Goal: Check status: Check status

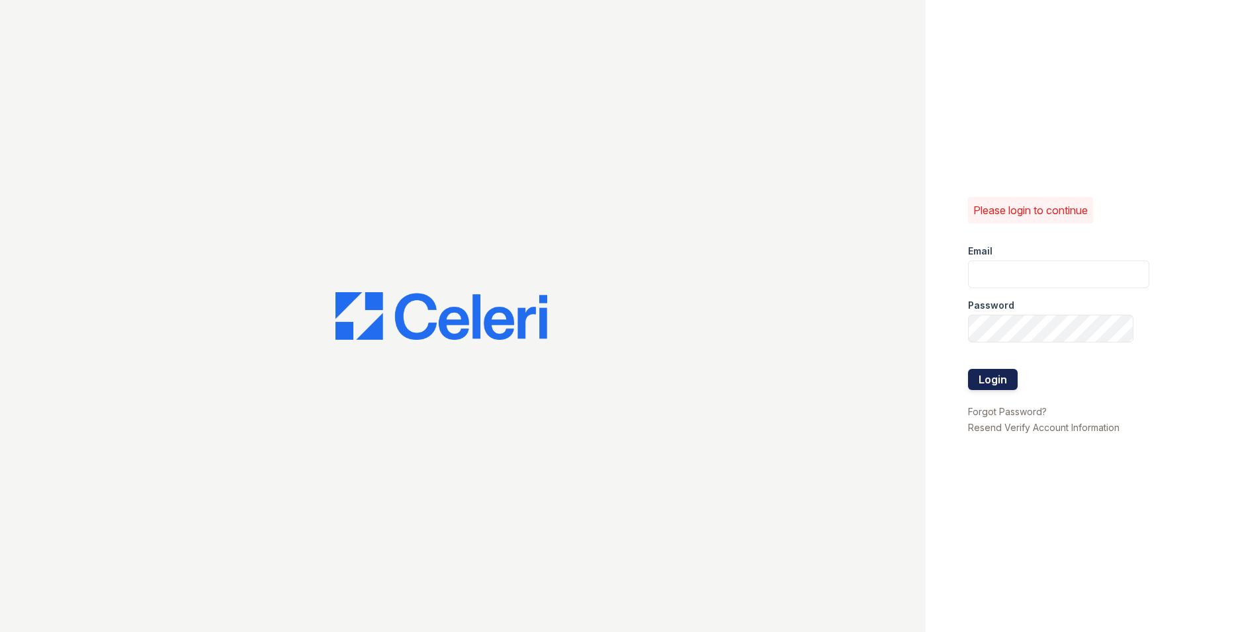
type input "esperanzakh.leasing@sgpropertymgmt.com"
click at [980, 372] on button "Login" at bounding box center [993, 379] width 50 height 21
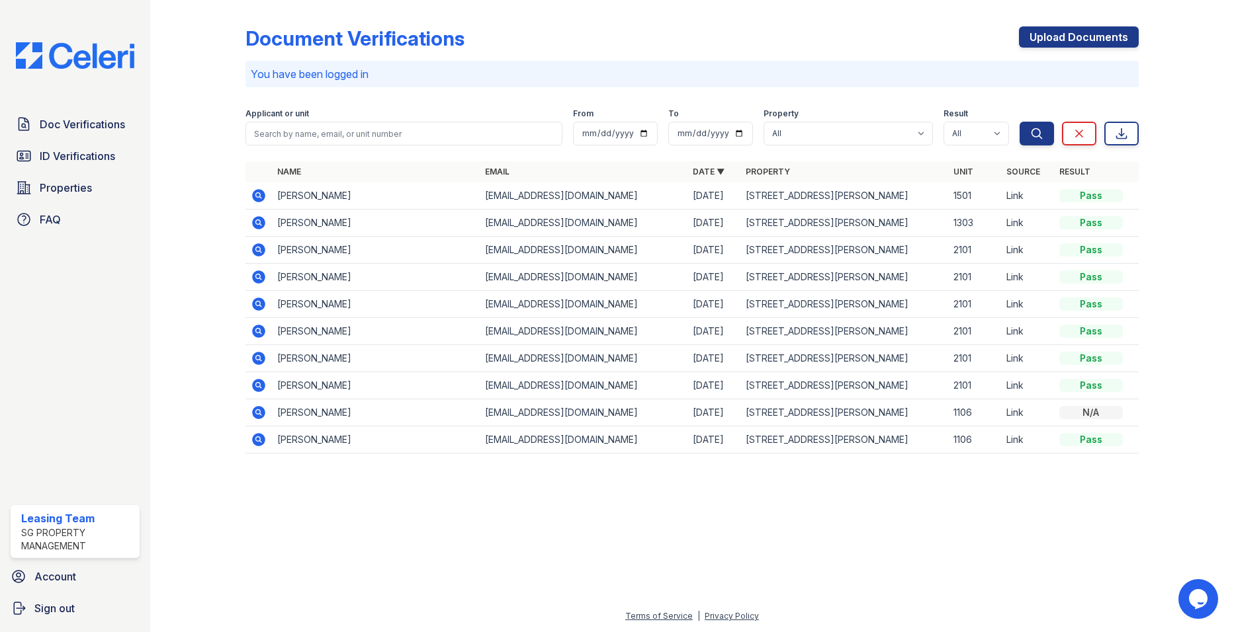
click at [255, 195] on icon at bounding box center [259, 195] width 13 height 13
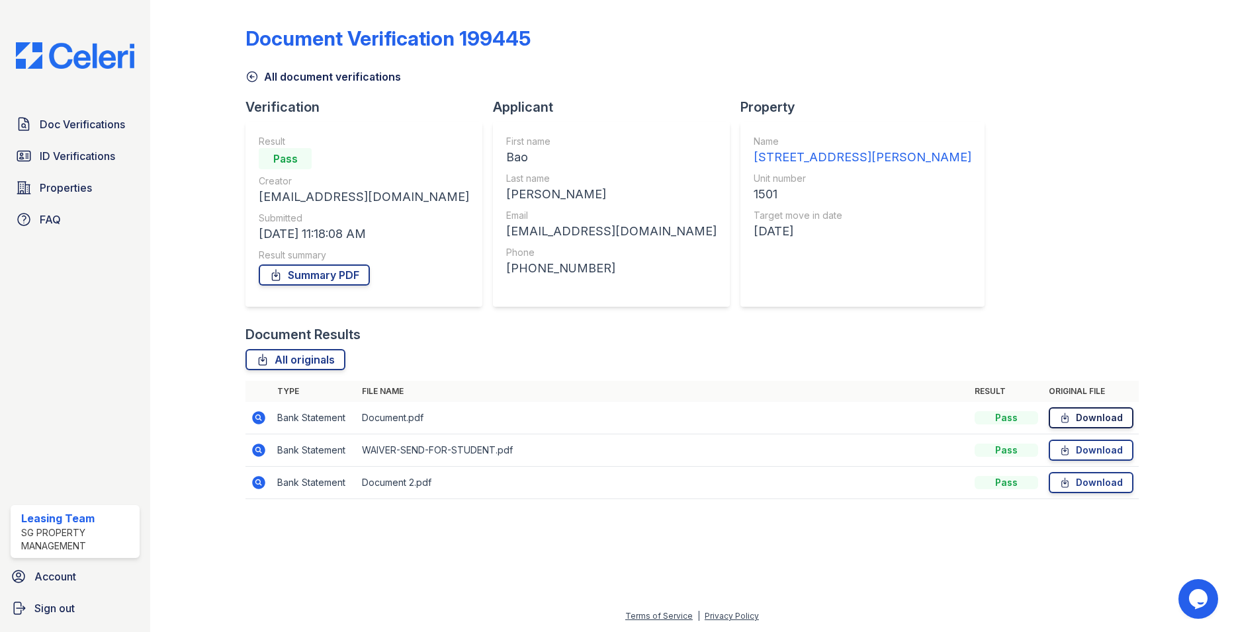
click at [1084, 417] on link "Download" at bounding box center [1091, 418] width 85 height 21
click at [318, 273] on link "Summary PDF" at bounding box center [314, 275] width 111 height 21
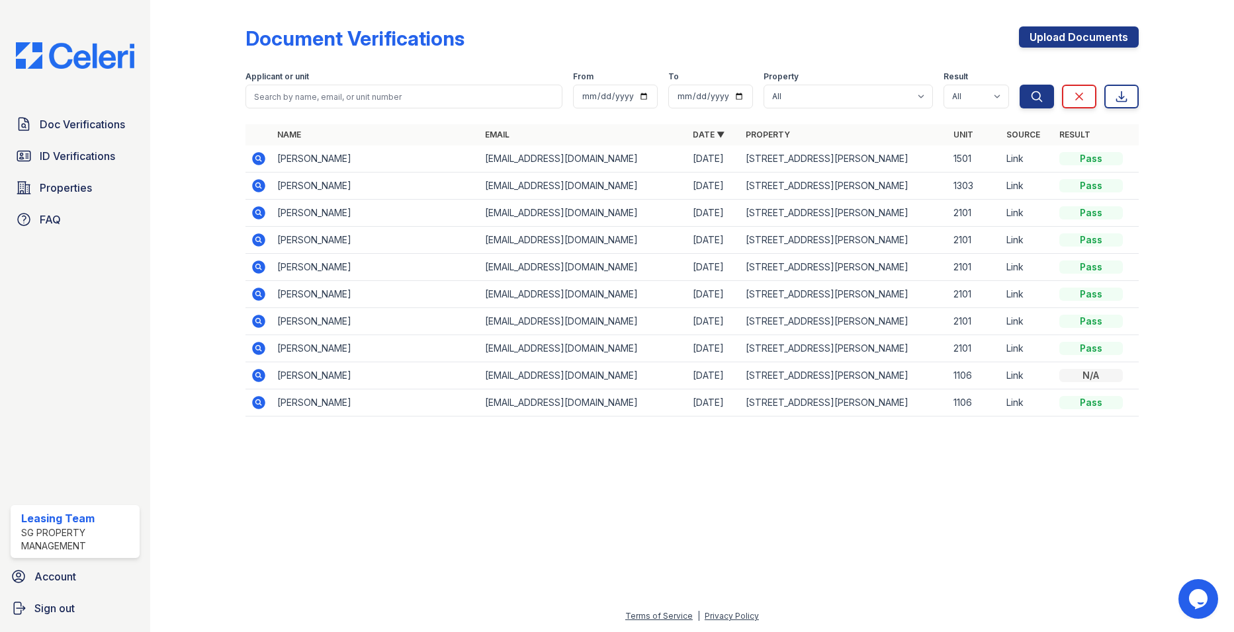
click at [261, 157] on icon at bounding box center [259, 158] width 13 height 13
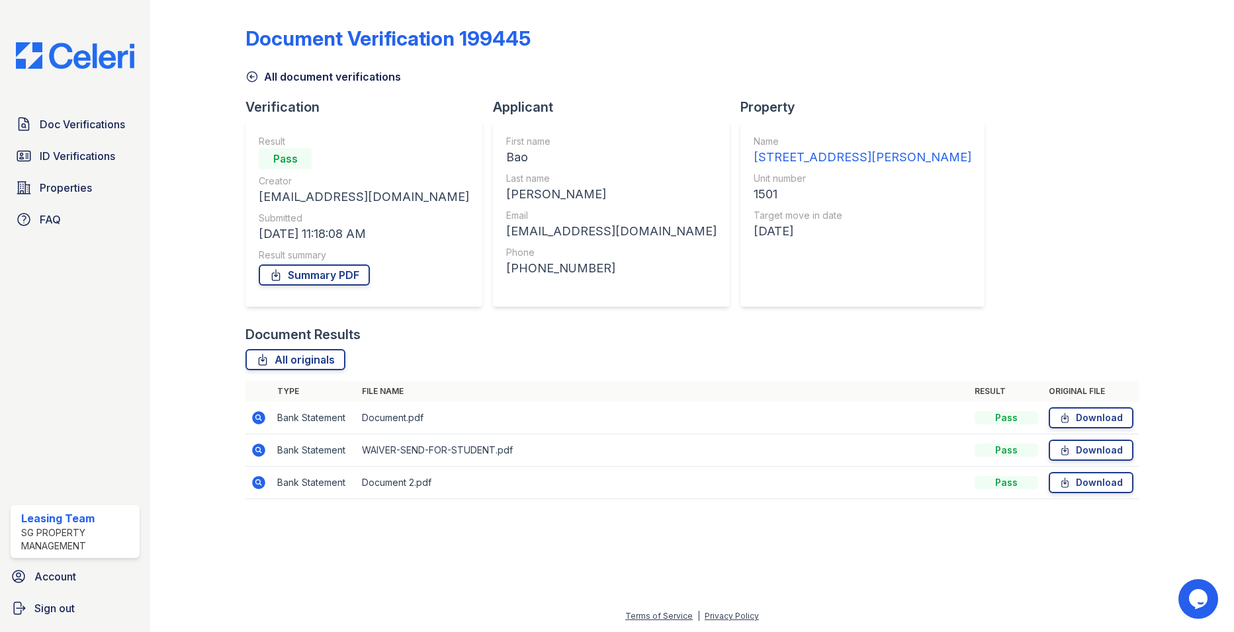
click at [257, 418] on icon at bounding box center [258, 416] width 3 height 3
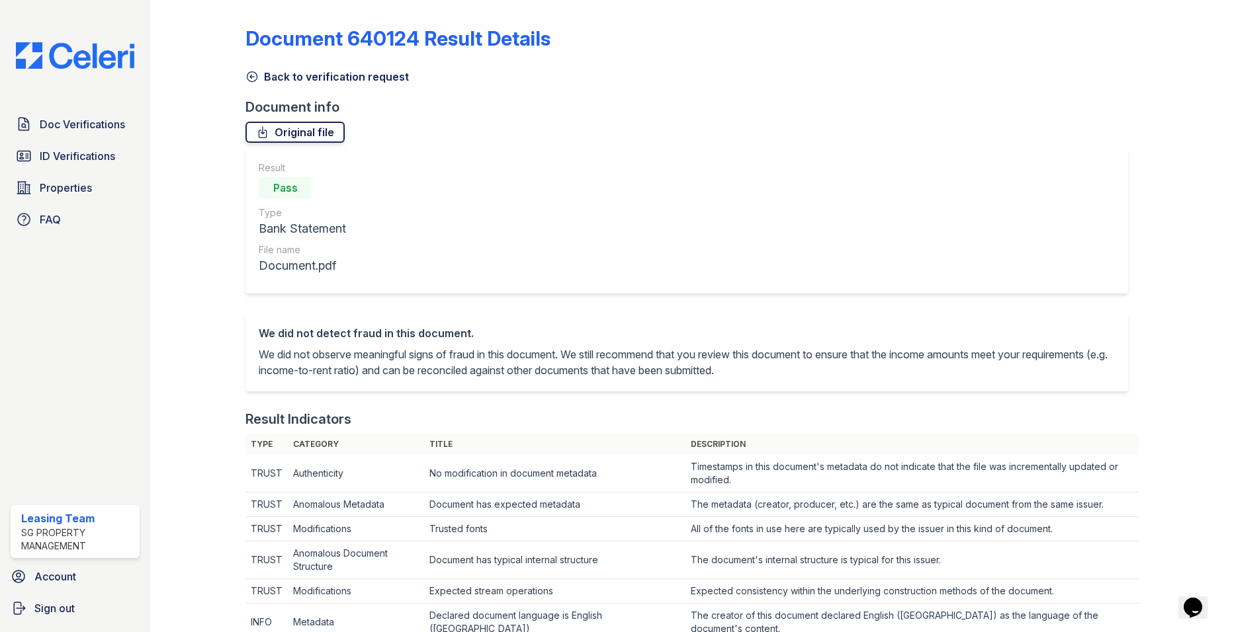
click at [300, 129] on link "Original file" at bounding box center [294, 132] width 99 height 21
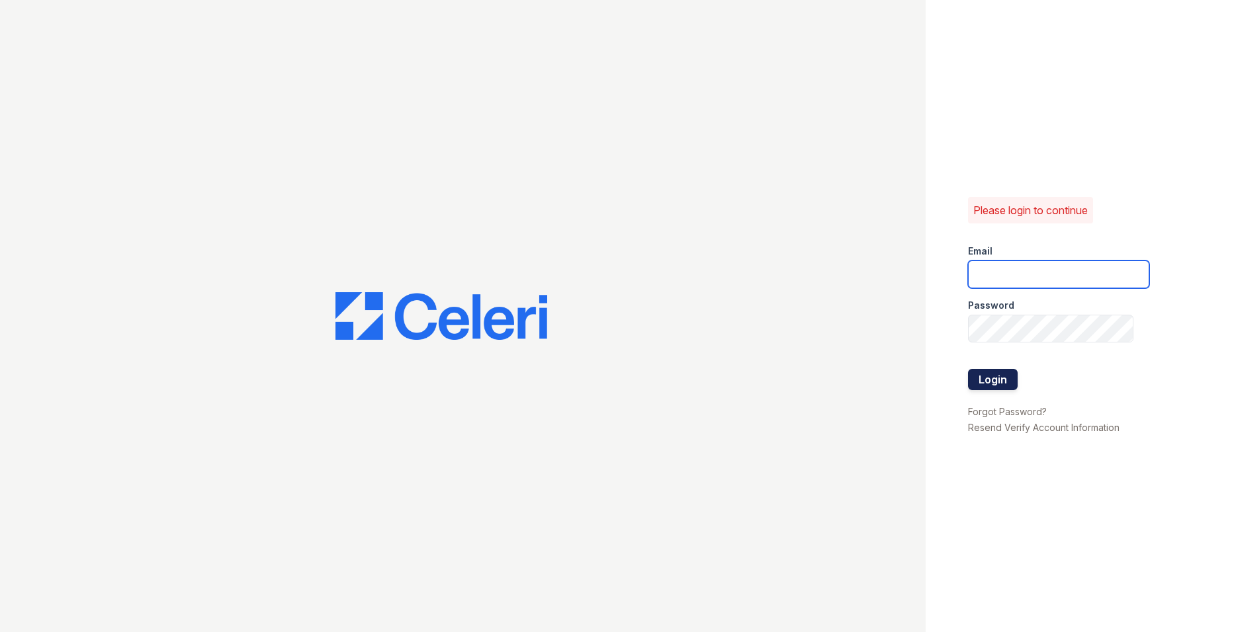
type input "[EMAIL_ADDRESS][DOMAIN_NAME]"
click at [984, 376] on button "Login" at bounding box center [993, 379] width 50 height 21
click at [988, 381] on button "Login" at bounding box center [993, 379] width 50 height 21
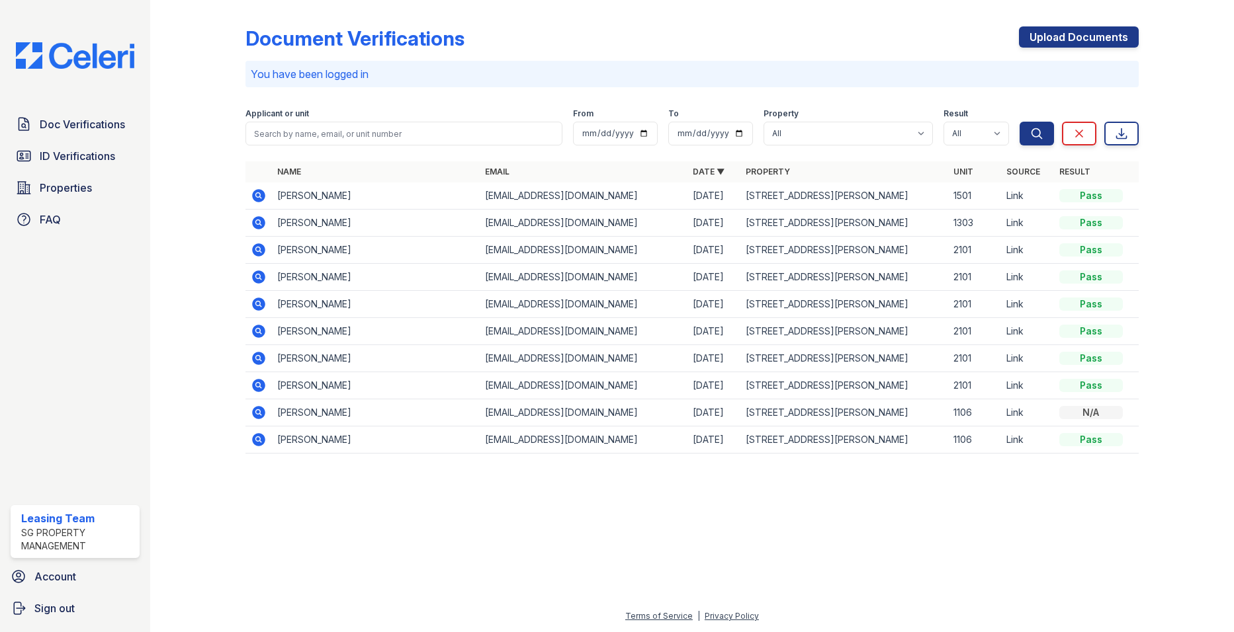
click at [259, 196] on icon at bounding box center [258, 194] width 3 height 3
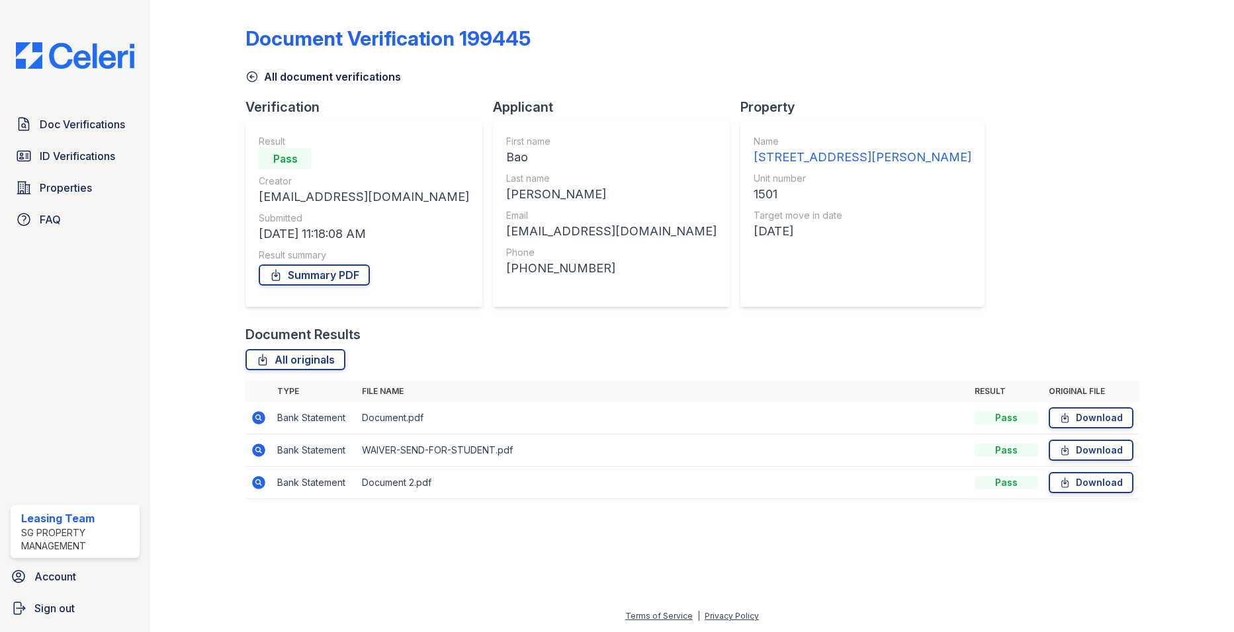
click at [259, 451] on icon at bounding box center [258, 449] width 3 height 3
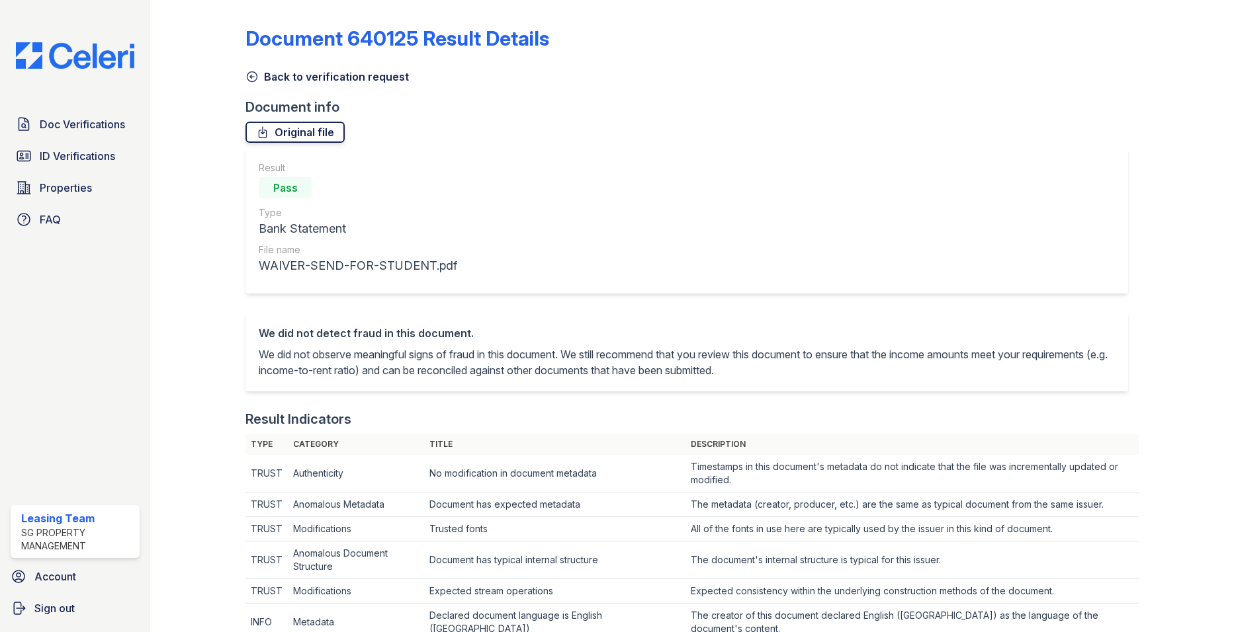
click at [314, 132] on link "Original file" at bounding box center [294, 132] width 99 height 21
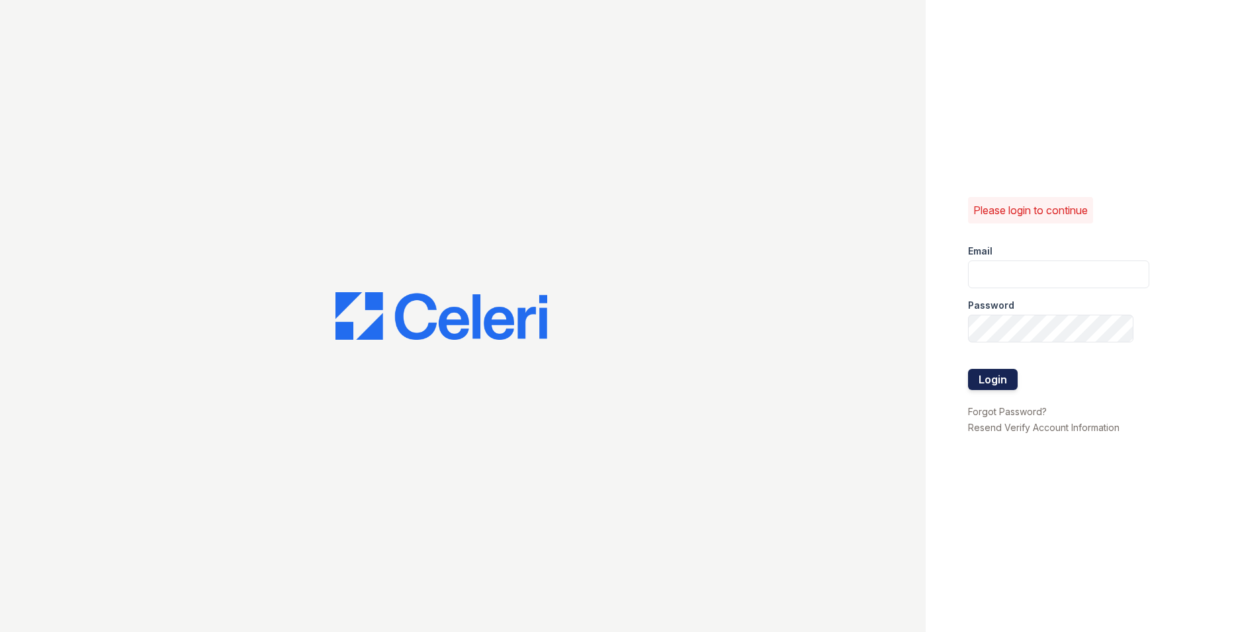
type input "[EMAIL_ADDRESS][DOMAIN_NAME]"
click at [996, 388] on button "Login" at bounding box center [993, 379] width 50 height 21
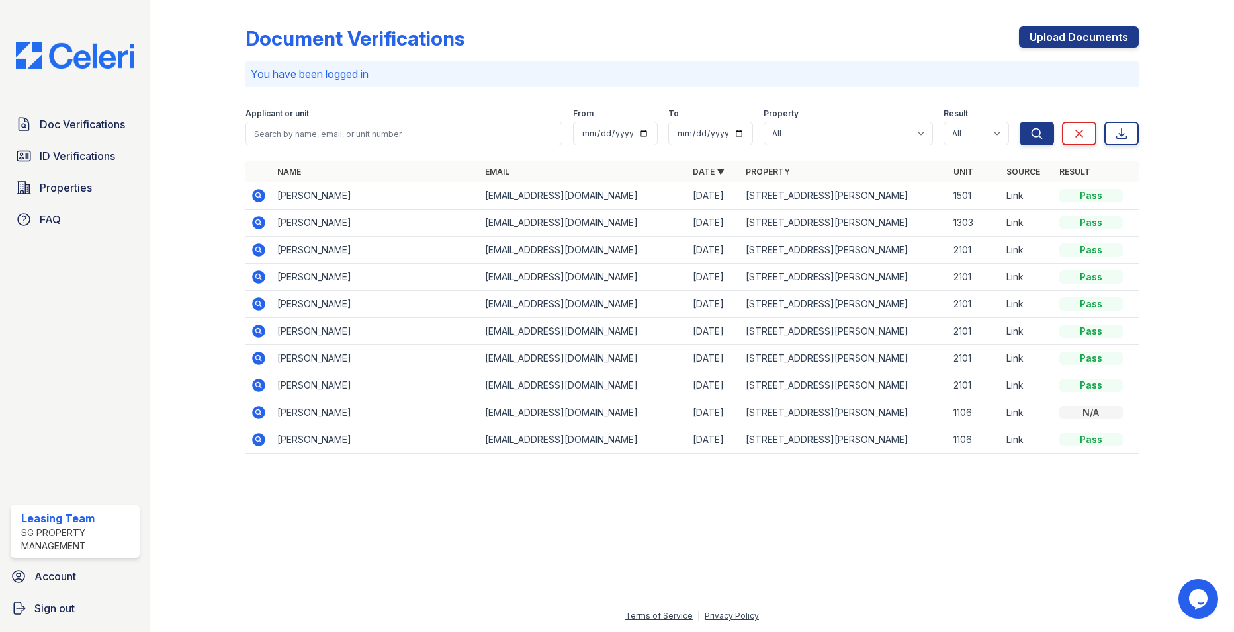
click at [261, 193] on icon at bounding box center [259, 195] width 13 height 13
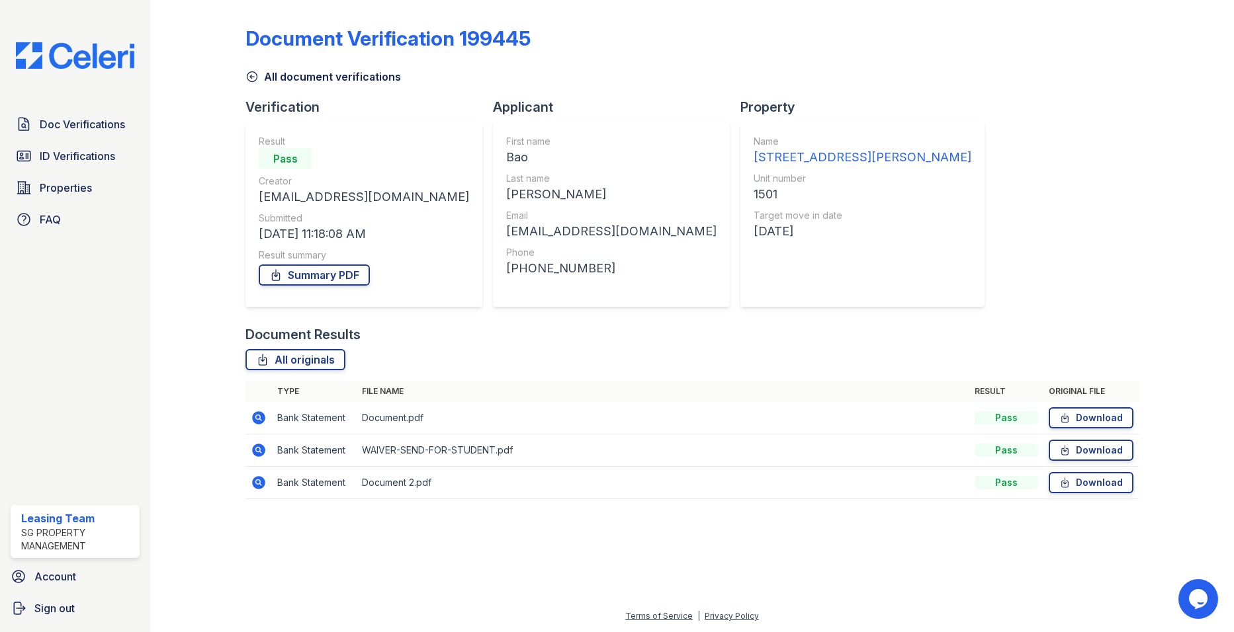
click at [261, 484] on icon at bounding box center [259, 482] width 13 height 13
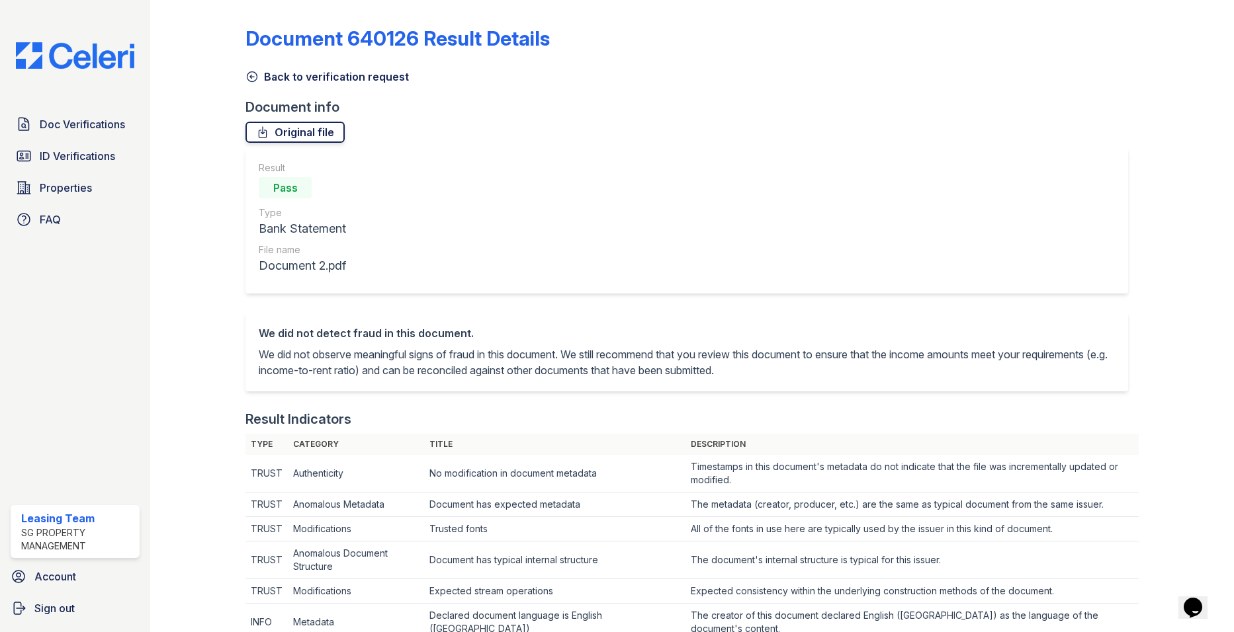
click at [305, 130] on link "Original file" at bounding box center [294, 132] width 99 height 21
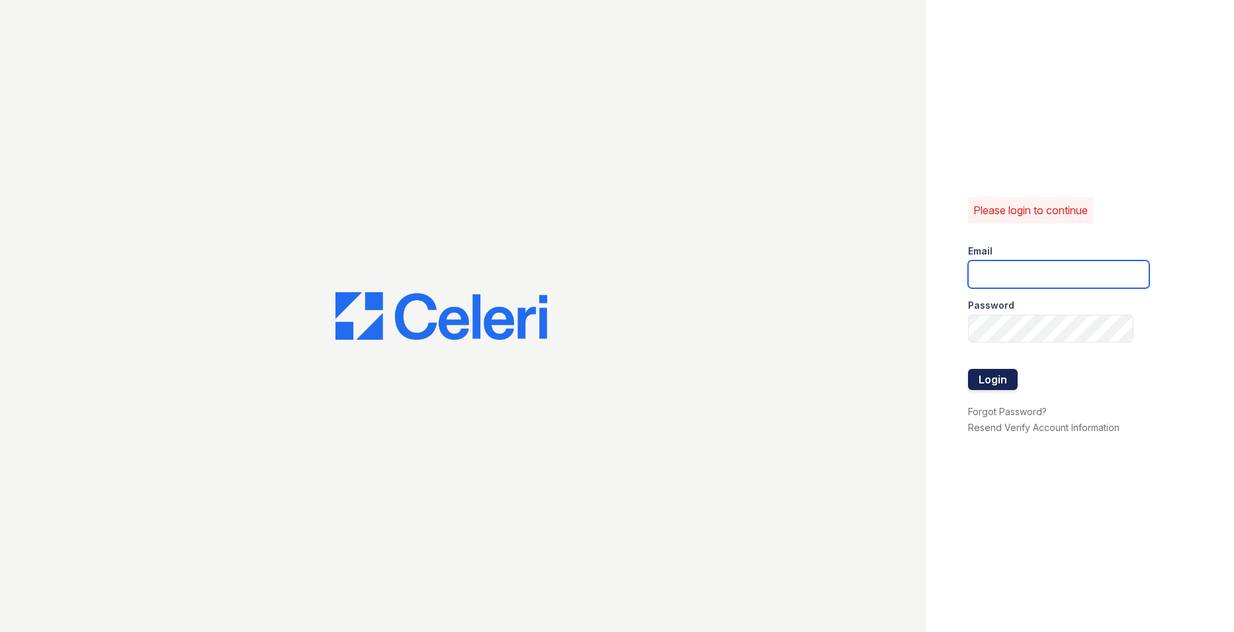
type input "[EMAIL_ADDRESS][DOMAIN_NAME]"
click at [994, 377] on button "Login" at bounding box center [993, 379] width 50 height 21
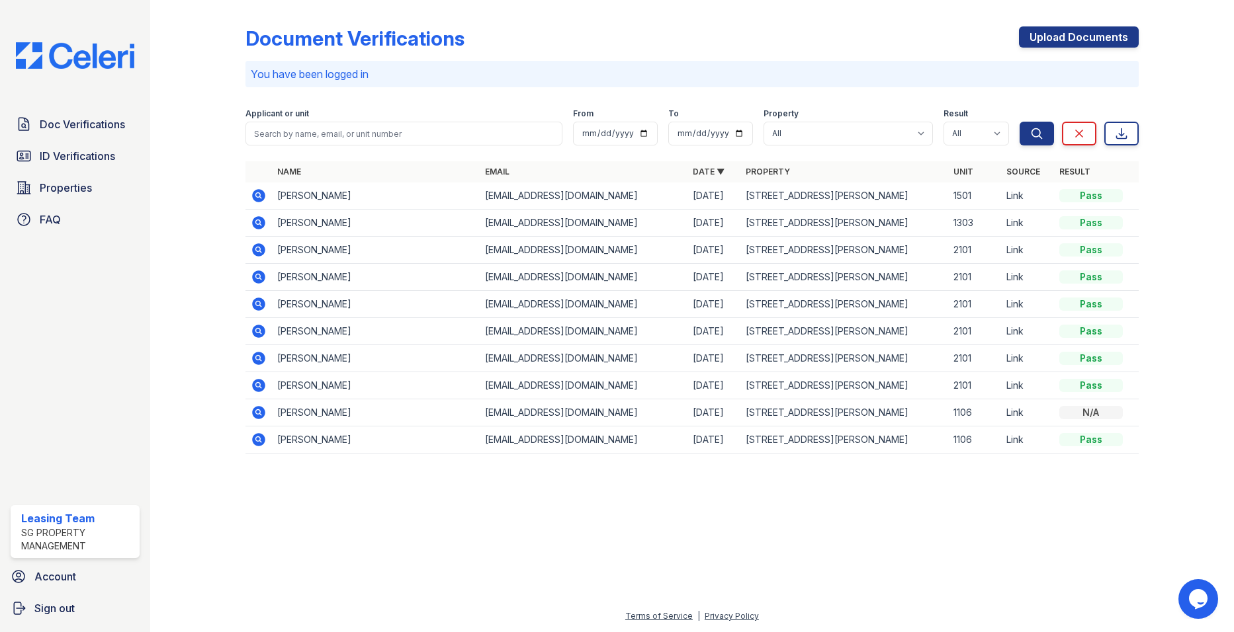
click at [251, 197] on icon at bounding box center [259, 196] width 16 height 16
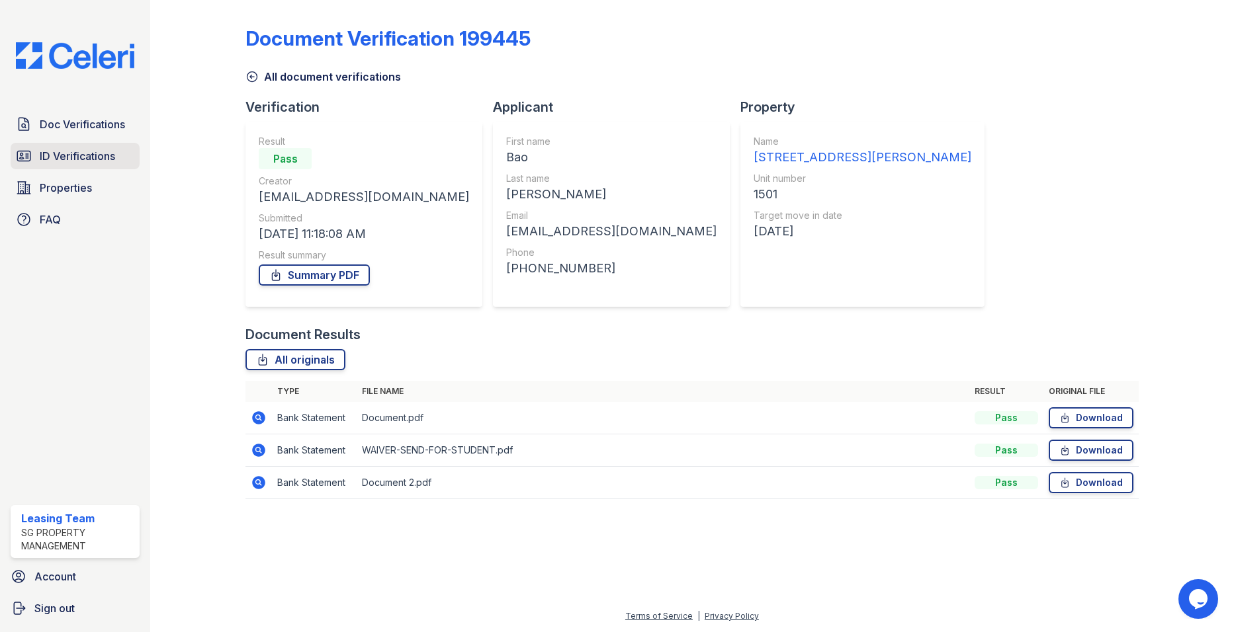
click at [69, 151] on span "ID Verifications" at bounding box center [77, 156] width 75 height 16
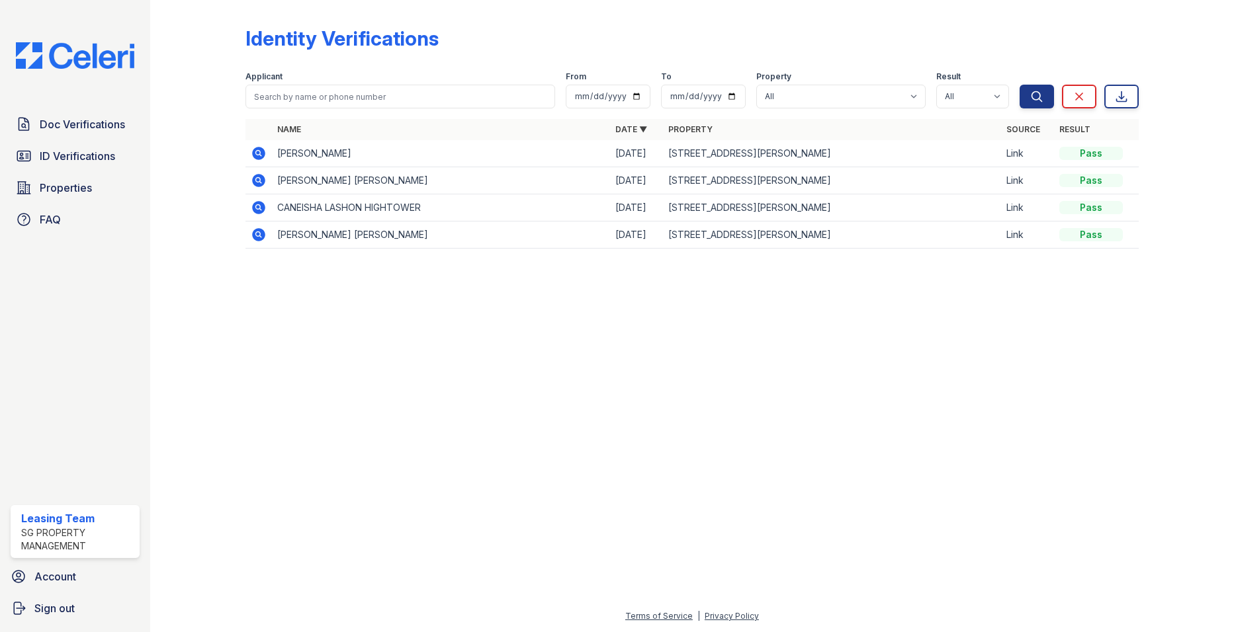
click at [259, 152] on icon at bounding box center [258, 152] width 3 height 3
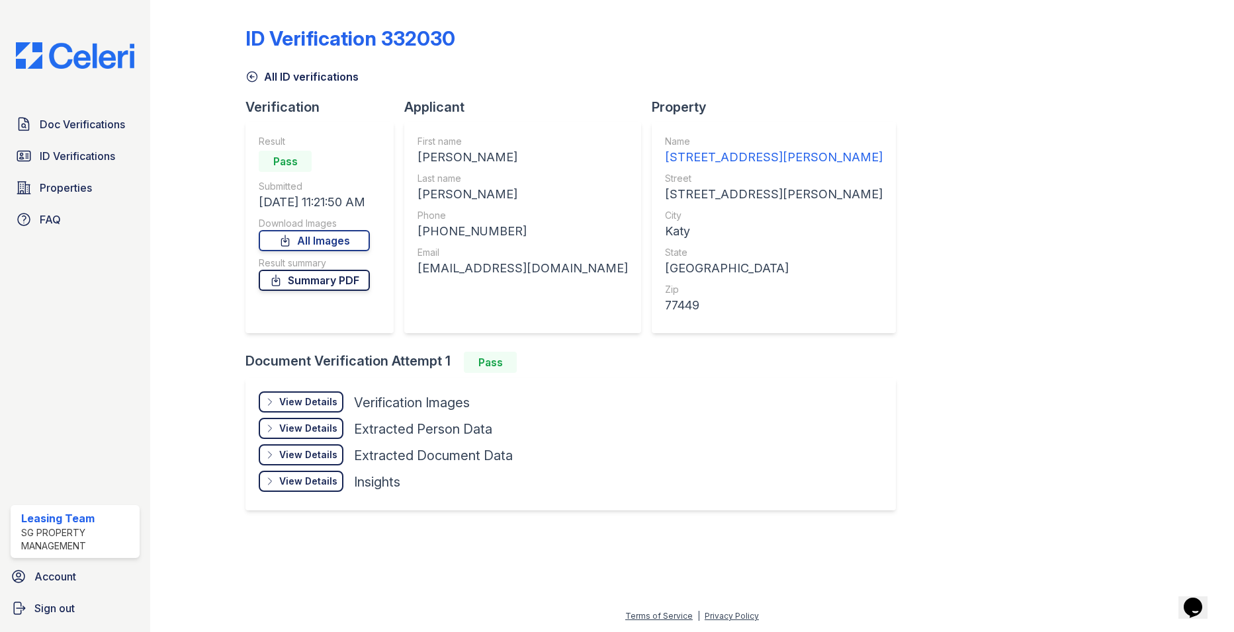
click at [327, 275] on link "Summary PDF" at bounding box center [314, 280] width 111 height 21
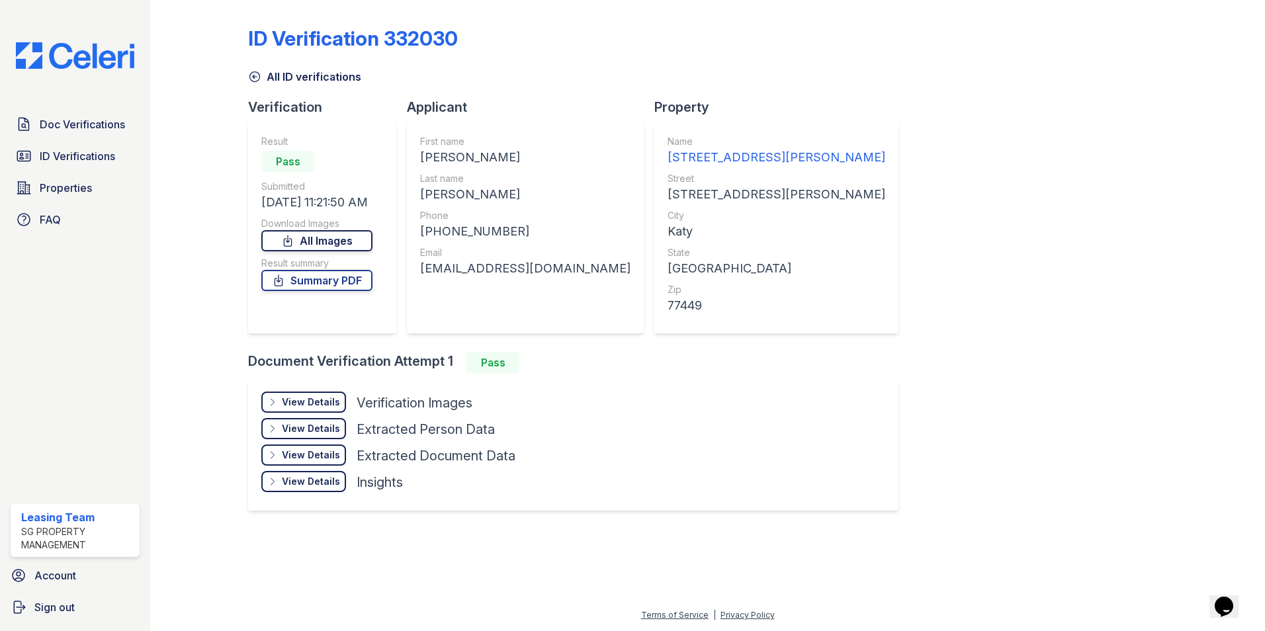
click at [315, 238] on link "All Images" at bounding box center [316, 240] width 111 height 21
